Goal: Information Seeking & Learning: Learn about a topic

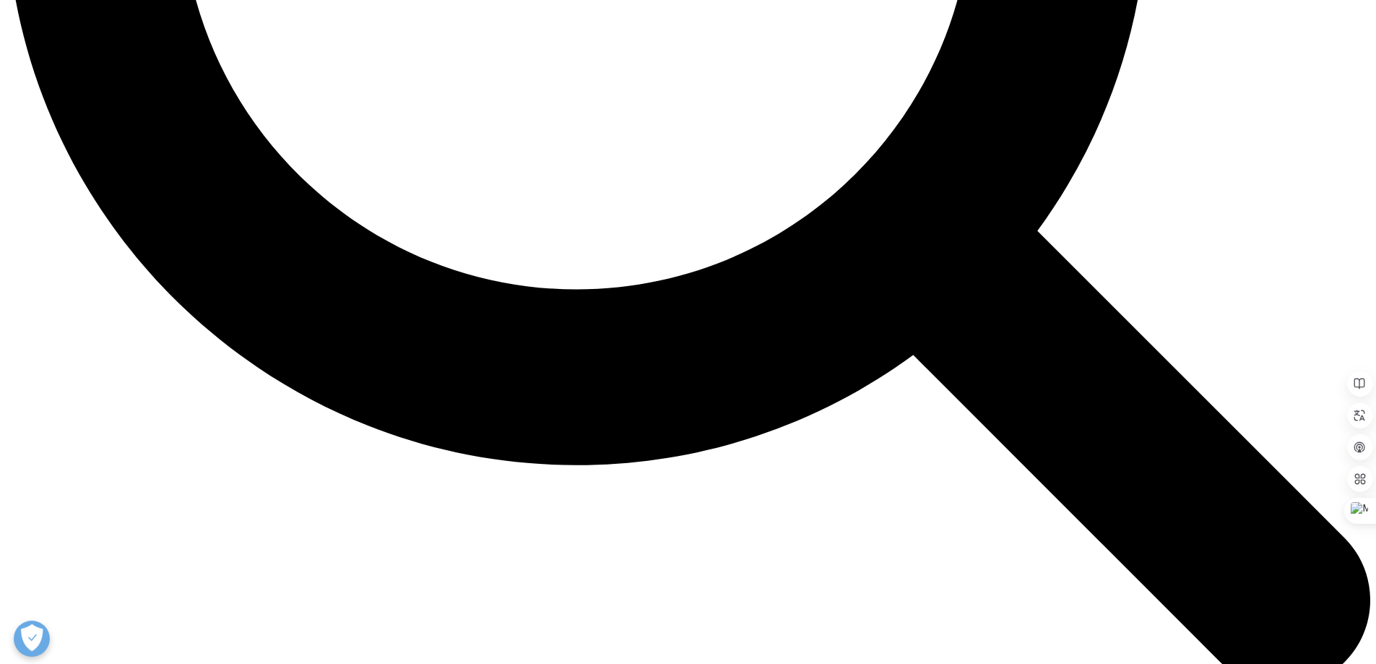
scroll to position [2240, 0]
